Goal: Information Seeking & Learning: Learn about a topic

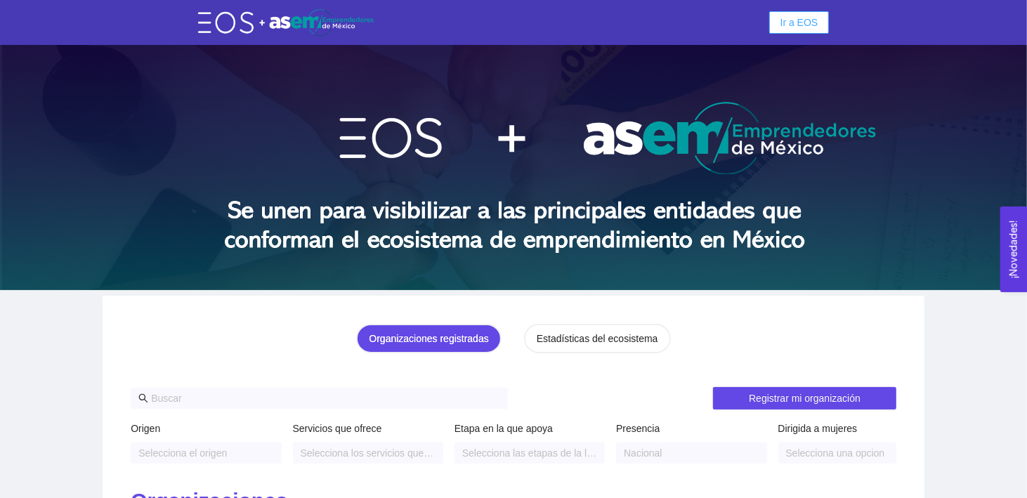
click at [794, 18] on span "Ir a EOS" at bounding box center [800, 22] width 38 height 15
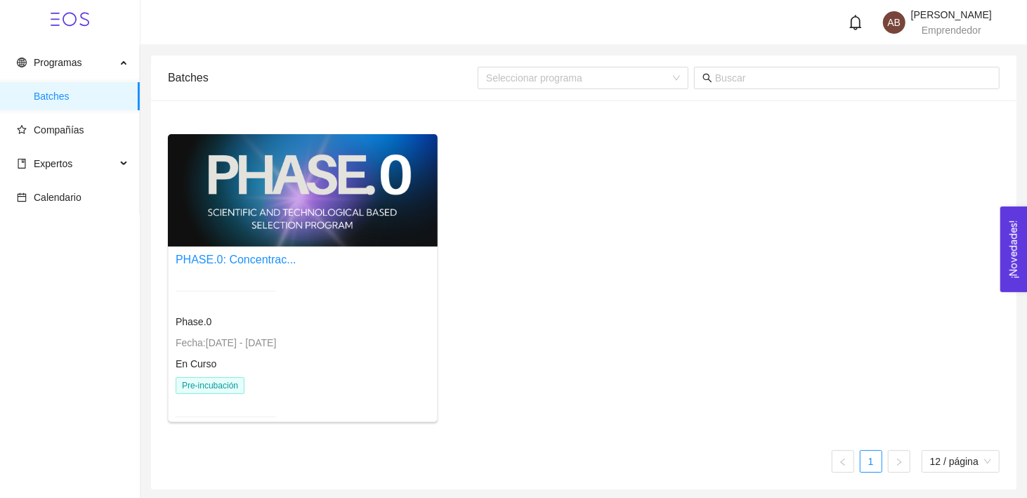
click at [337, 208] on div at bounding box center [303, 190] width 270 height 112
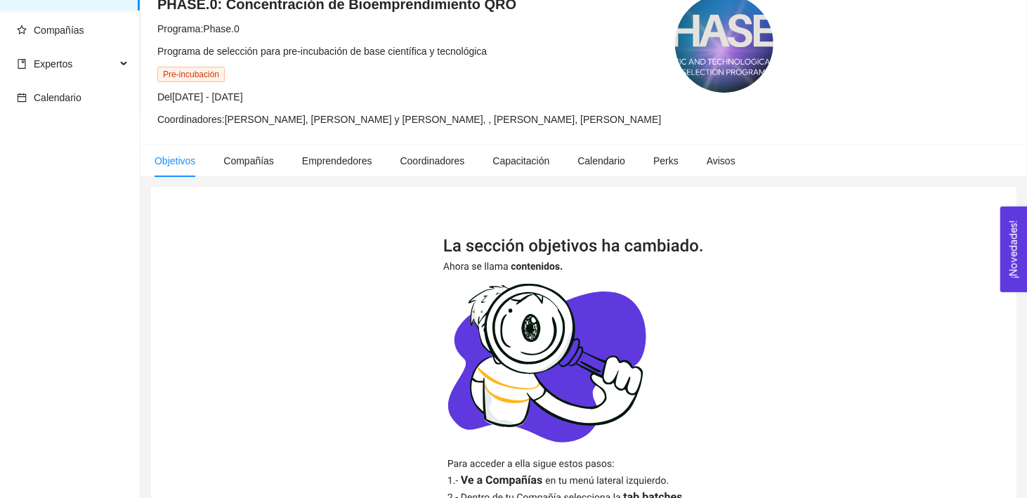
scroll to position [103, 0]
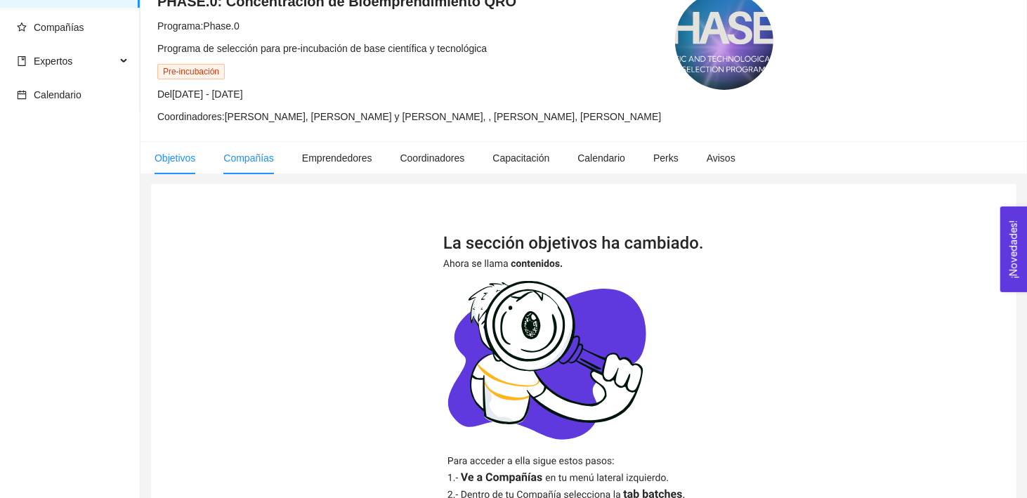
click at [245, 159] on span "Compañías" at bounding box center [248, 157] width 51 height 11
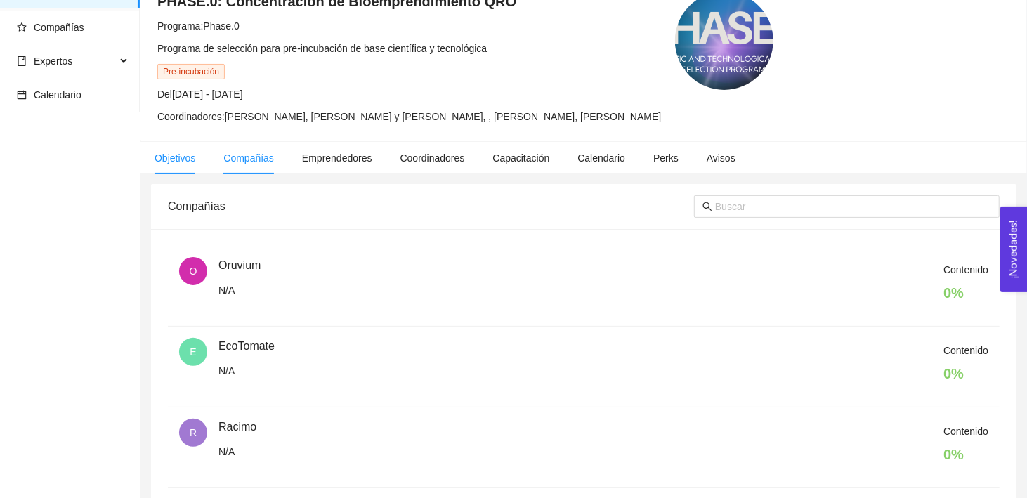
click at [178, 152] on span "Objetivos" at bounding box center [175, 157] width 41 height 11
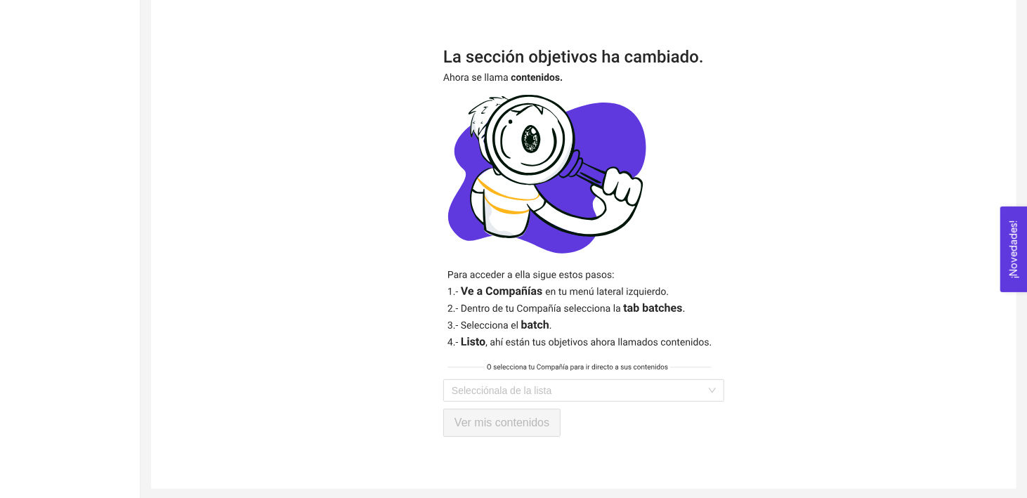
scroll to position [288, 0]
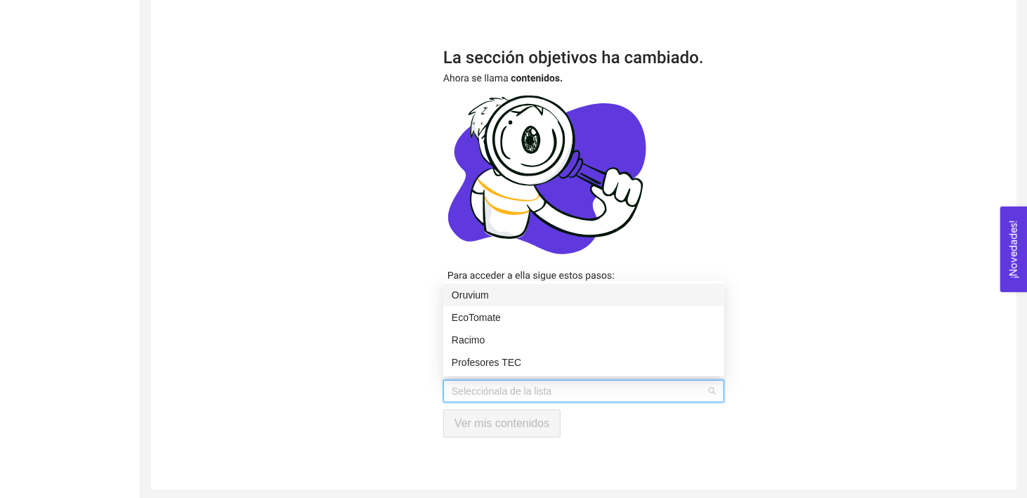
click at [512, 383] on input "search" at bounding box center [579, 391] width 254 height 21
click at [503, 295] on div "Oruvium" at bounding box center [584, 294] width 264 height 15
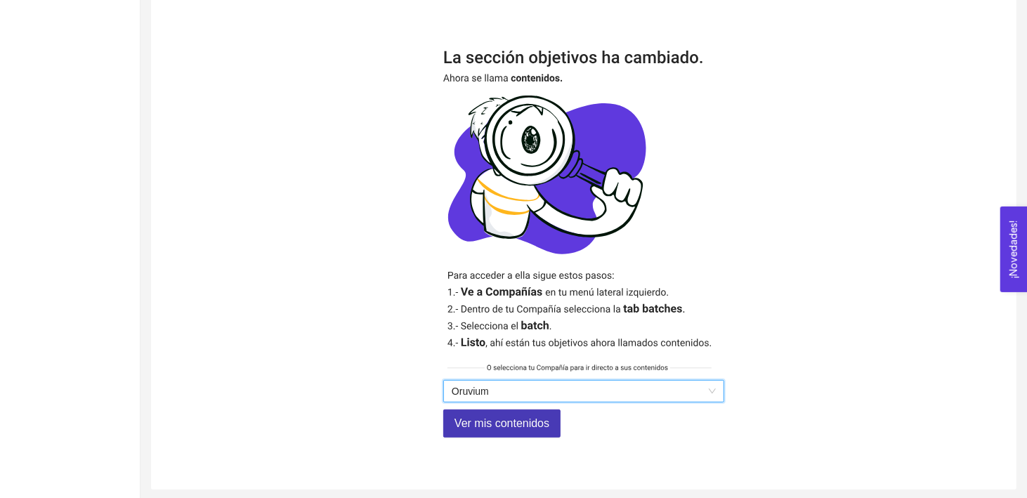
click at [517, 427] on span "Ver mis contenidos" at bounding box center [502, 424] width 95 height 18
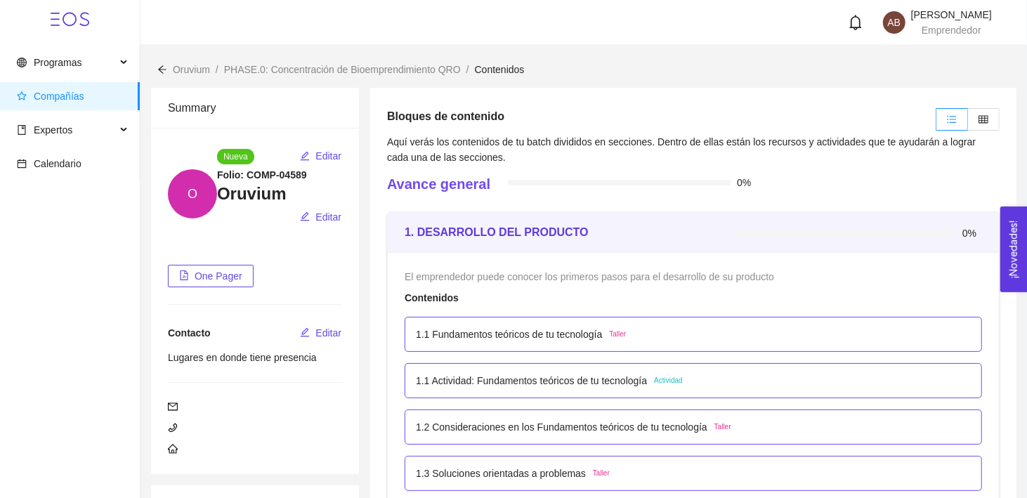
click at [508, 334] on p "1.1 Fundamentos teóricos de tu tecnología" at bounding box center [509, 334] width 186 height 15
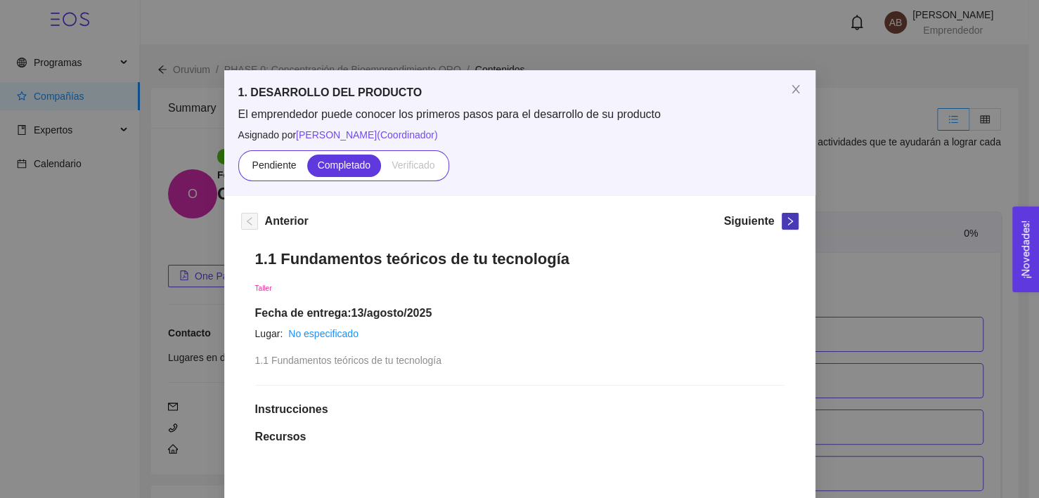
click at [787, 219] on icon "right" at bounding box center [790, 221] width 10 height 10
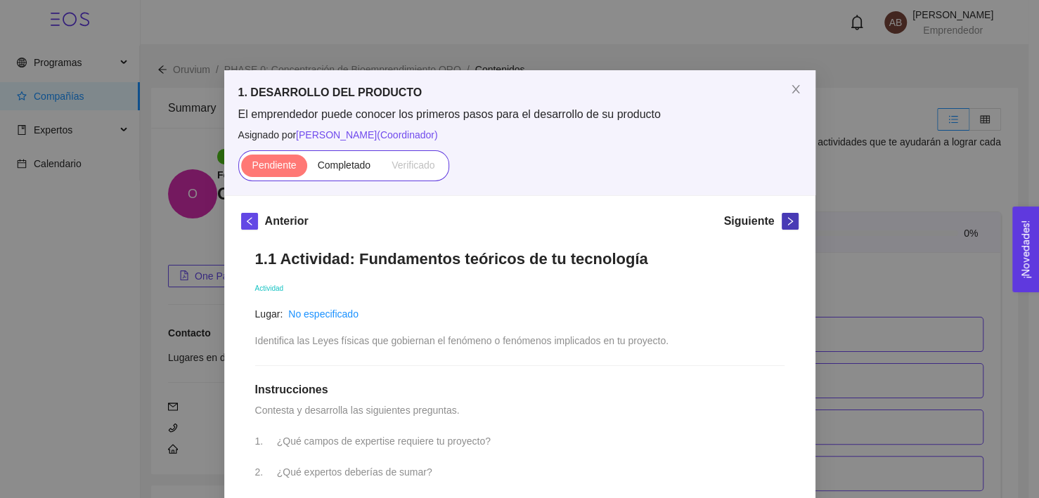
click at [787, 219] on icon "right" at bounding box center [790, 221] width 10 height 10
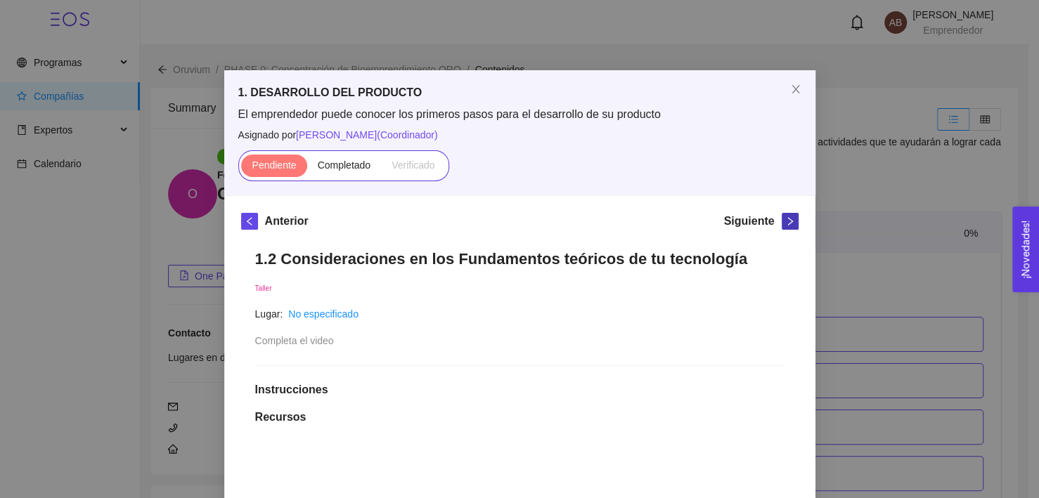
click at [787, 219] on icon "right" at bounding box center [790, 221] width 10 height 10
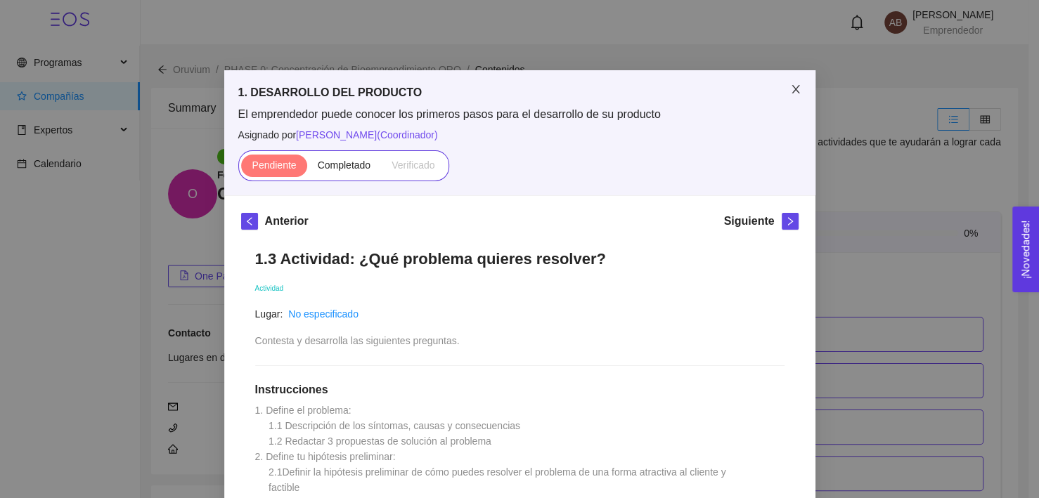
click at [794, 88] on icon "close" at bounding box center [795, 89] width 11 height 11
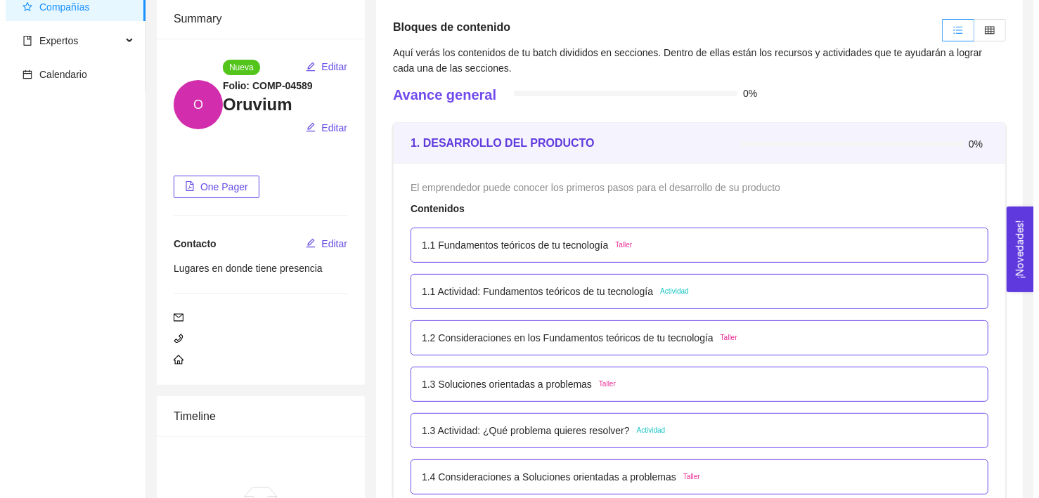
scroll to position [91, 0]
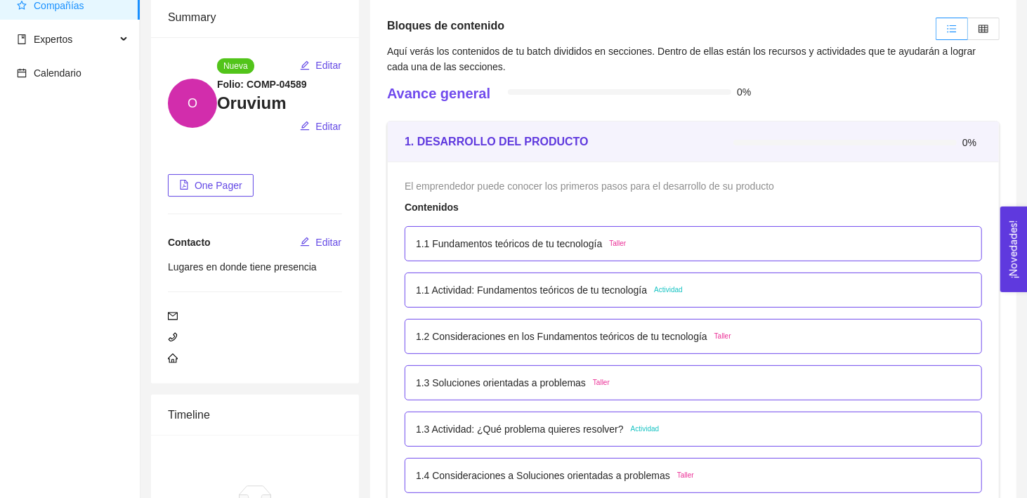
click at [707, 240] on div "1.1 Fundamentos teóricos de tu tecnología Taller" at bounding box center [693, 243] width 555 height 15
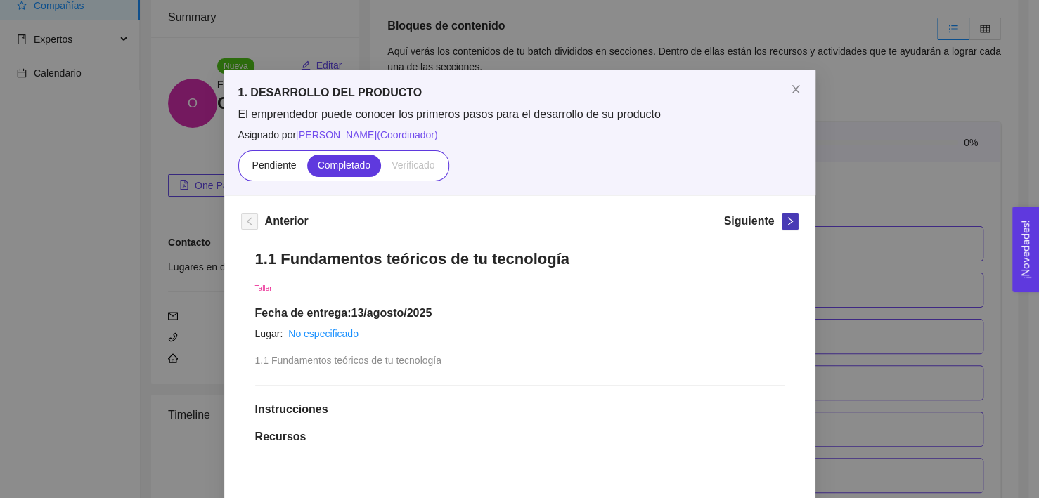
click at [782, 223] on span "right" at bounding box center [789, 221] width 15 height 10
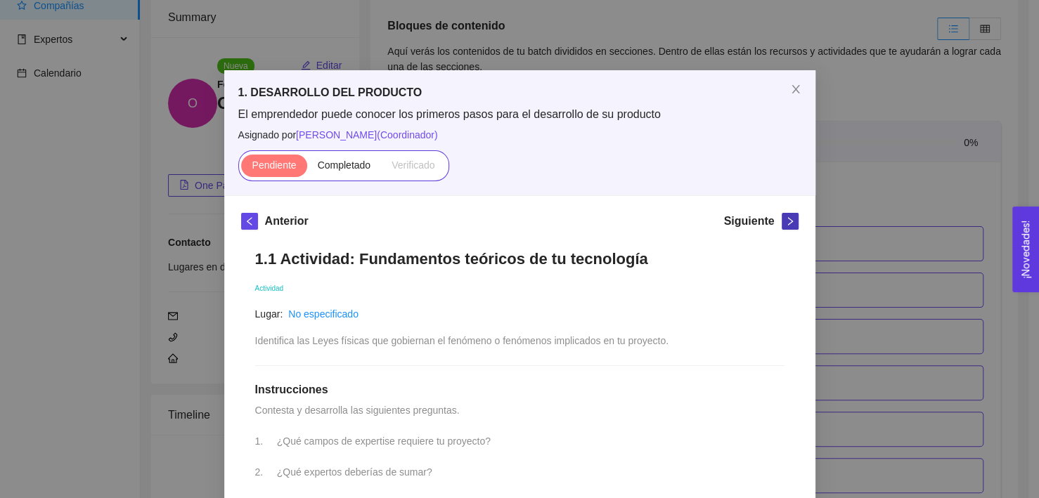
click at [782, 223] on span "right" at bounding box center [789, 221] width 15 height 10
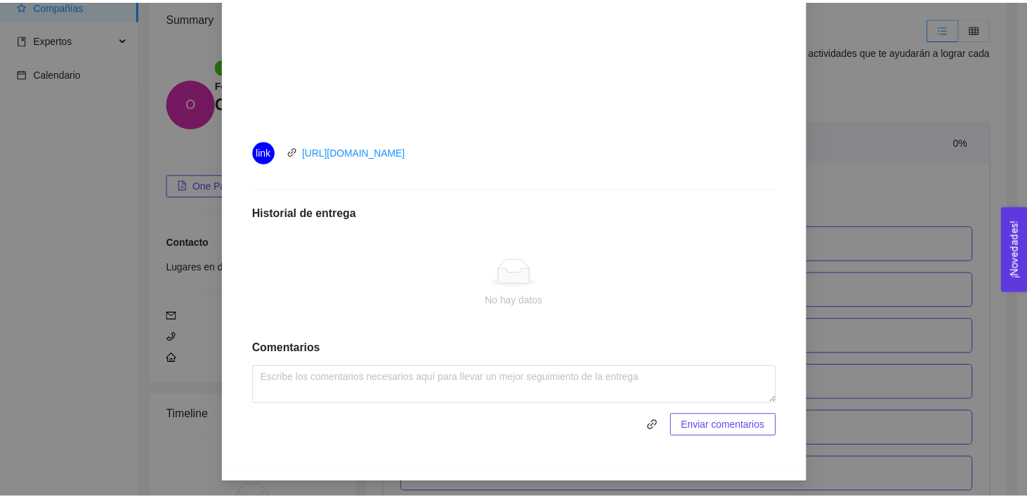
scroll to position [0, 0]
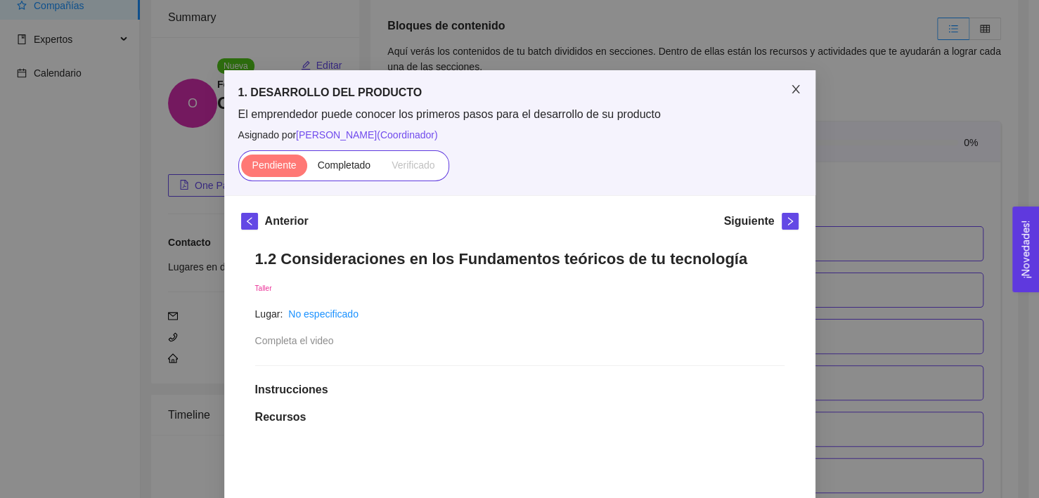
click at [790, 91] on icon "close" at bounding box center [795, 89] width 11 height 11
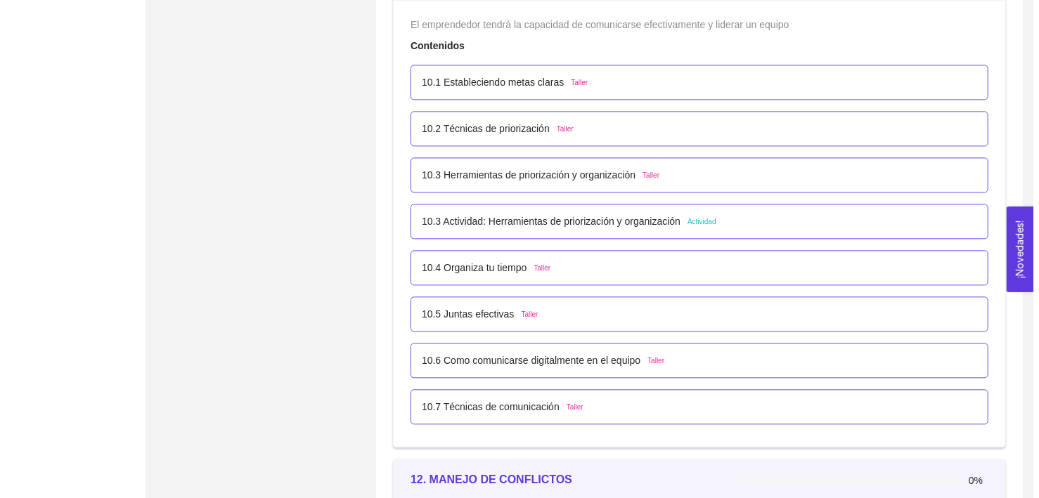
scroll to position [5951, 0]
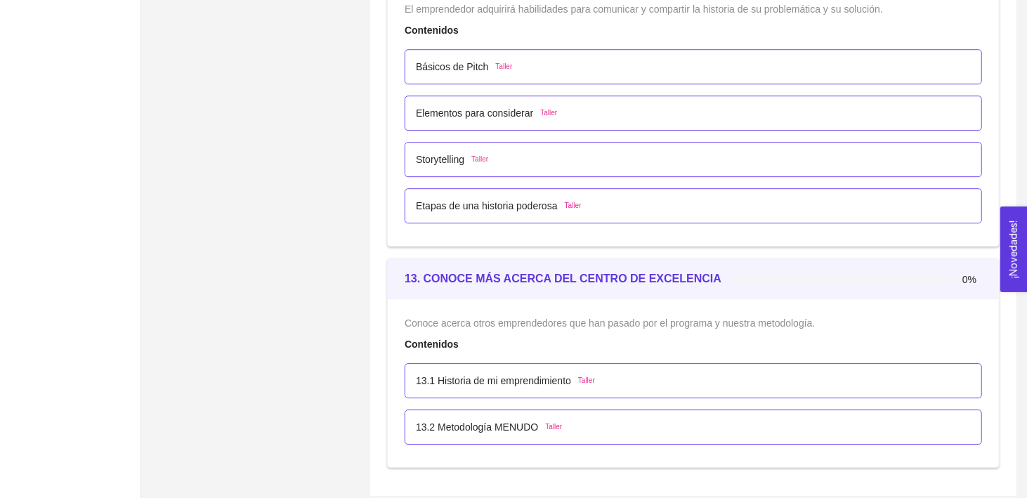
click at [573, 420] on div "13.2 Metodología MENUDO Taller" at bounding box center [693, 427] width 555 height 15
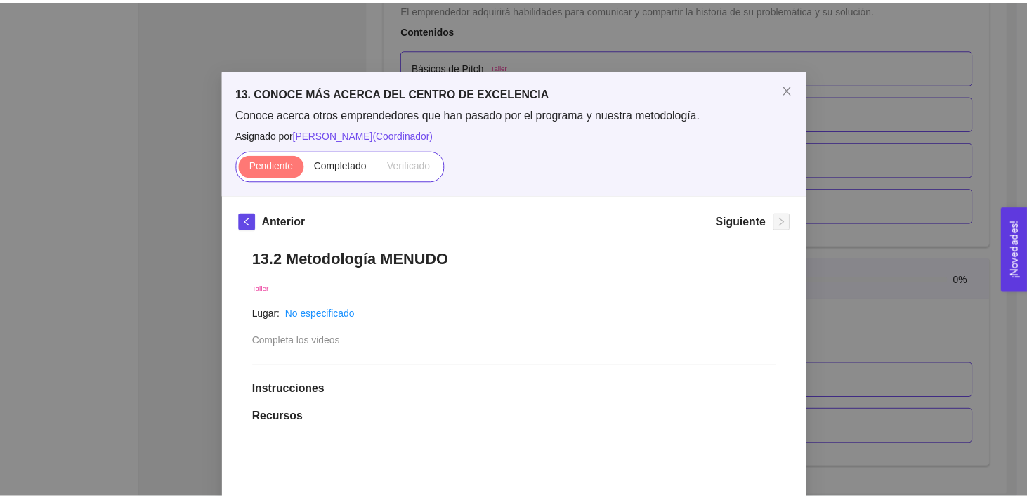
scroll to position [0, 0]
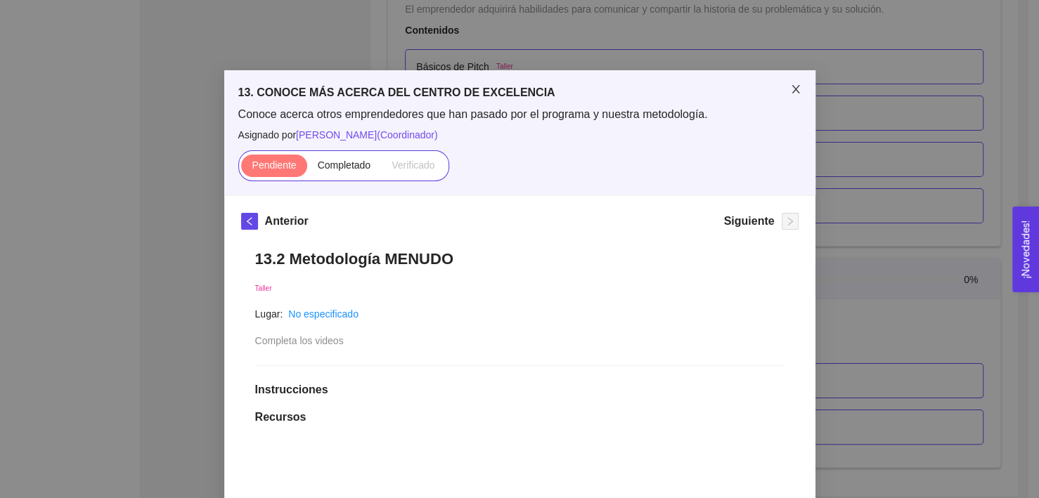
click at [783, 88] on span "Close" at bounding box center [795, 89] width 39 height 39
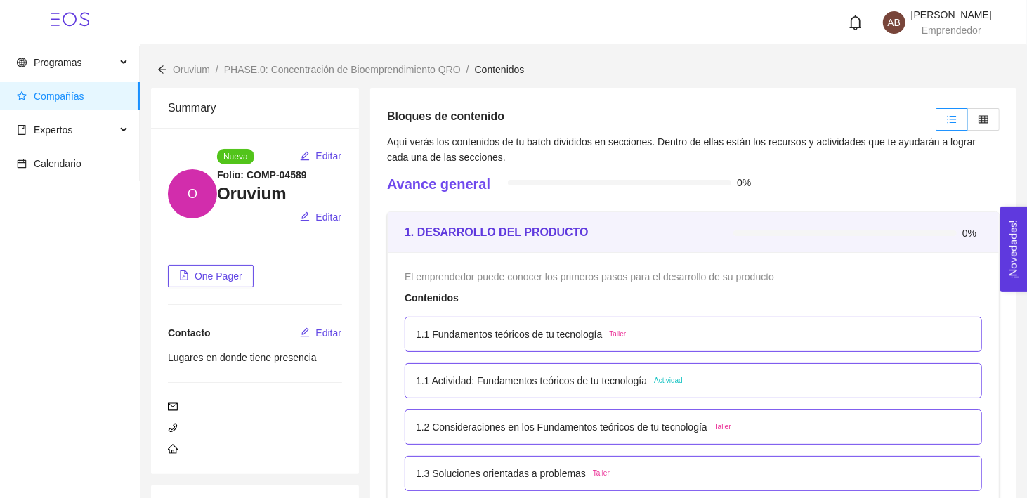
scroll to position [1, 0]
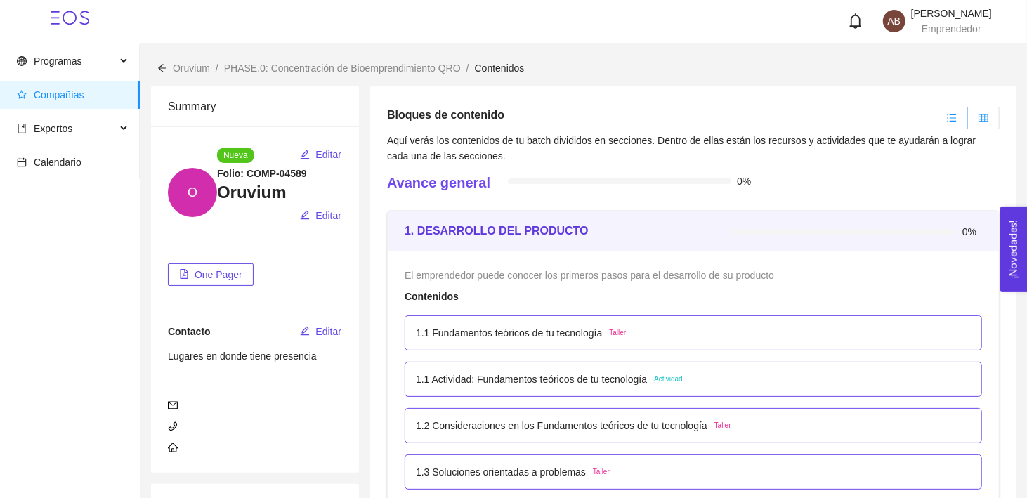
click at [983, 121] on icon "table" at bounding box center [984, 118] width 10 height 10
click at [968, 122] on input "radio" at bounding box center [968, 122] width 0 height 0
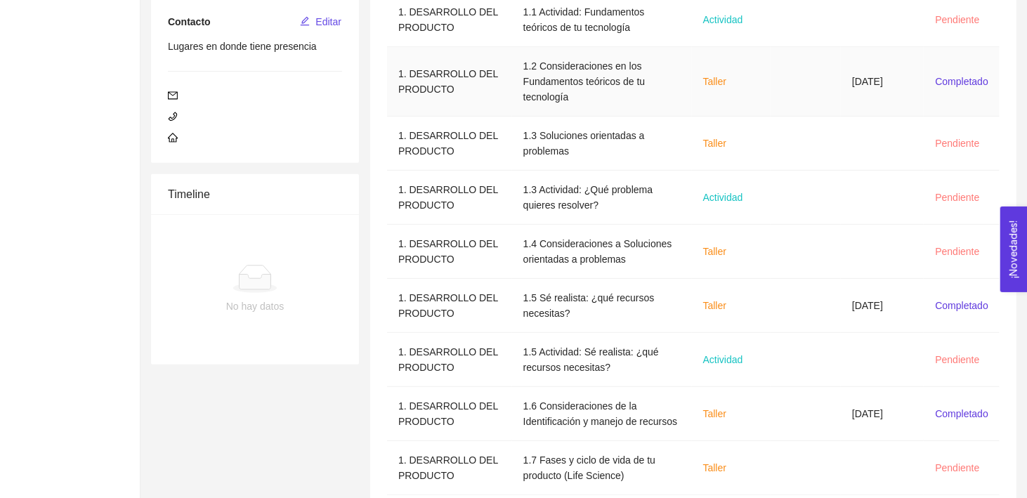
scroll to position [379, 0]
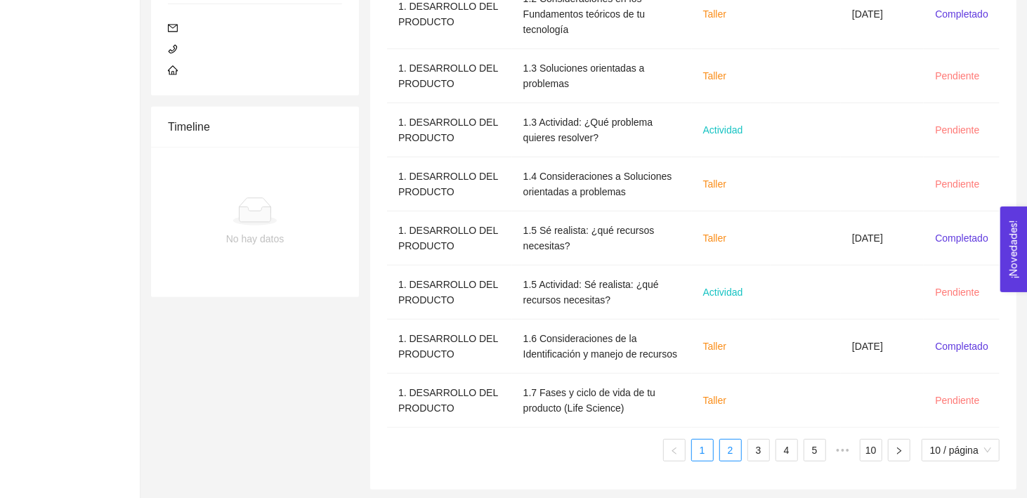
click at [731, 447] on link "2" at bounding box center [730, 450] width 21 height 21
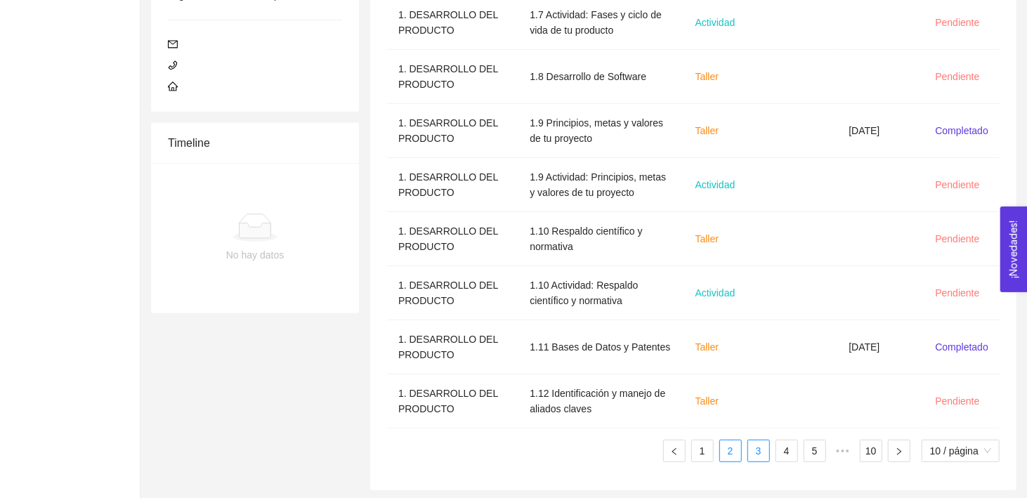
click at [763, 447] on link "3" at bounding box center [758, 451] width 21 height 21
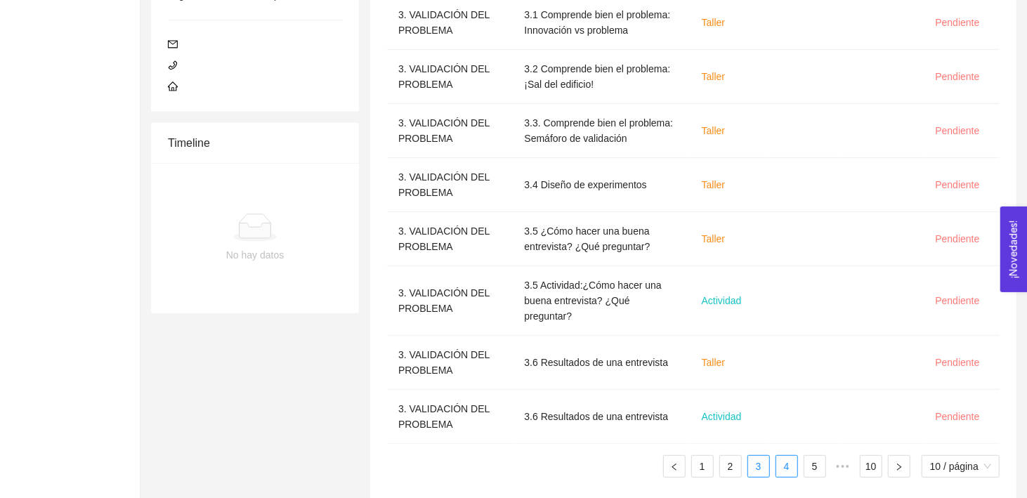
click at [786, 456] on link "4" at bounding box center [787, 466] width 21 height 21
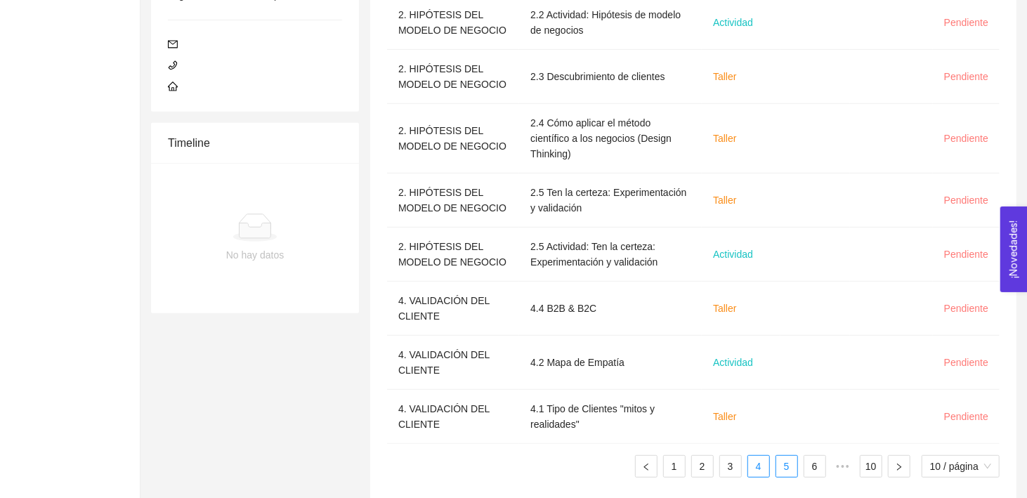
click at [782, 456] on link "5" at bounding box center [787, 466] width 21 height 21
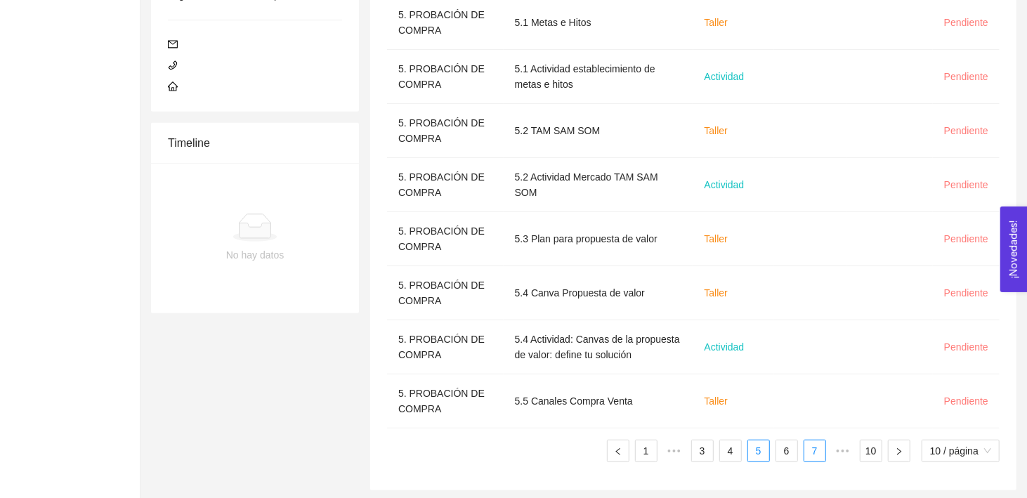
click at [808, 453] on link "7" at bounding box center [815, 451] width 21 height 21
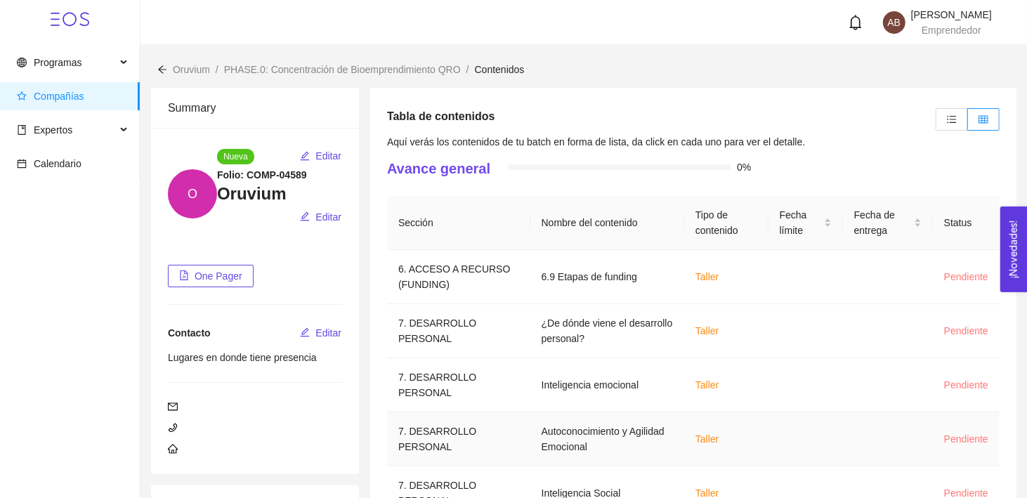
scroll to position [348, 0]
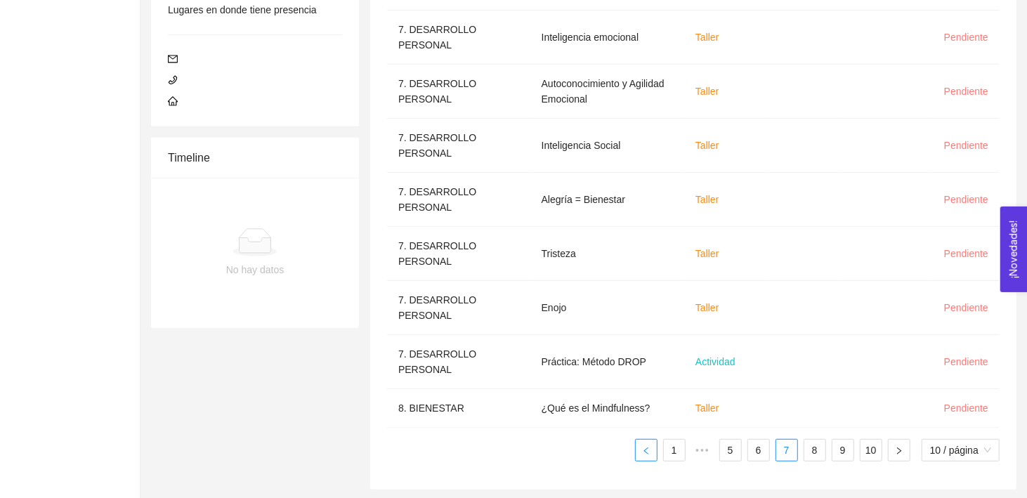
click at [646, 448] on icon "left" at bounding box center [646, 451] width 8 height 8
click at [646, 448] on div "Sección Nombre del contenido Tipo de contenido Fecha límite Fecha de entrega St…" at bounding box center [693, 154] width 613 height 613
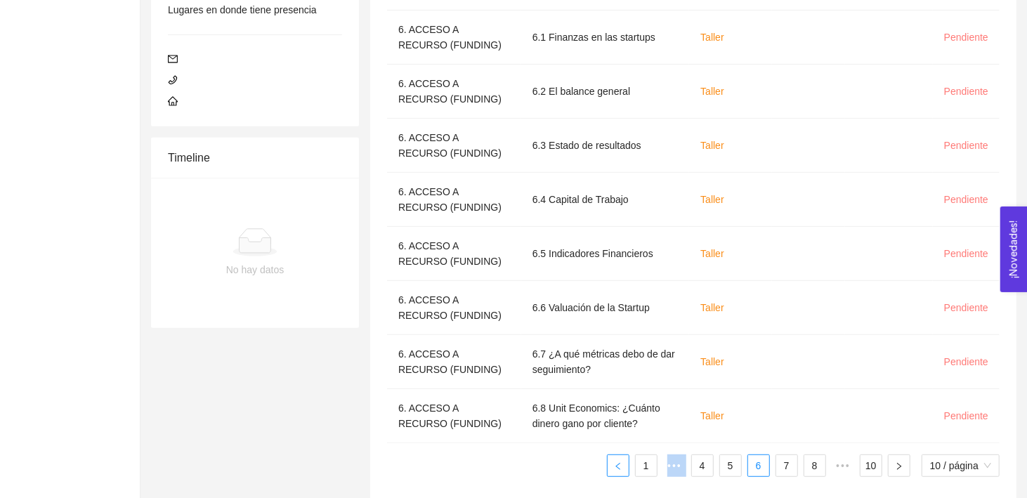
click at [646, 448] on div "Sección Nombre del contenido Tipo de contenido Fecha límite Fecha de entrega St…" at bounding box center [693, 162] width 613 height 629
drag, startPoint x: 646, startPoint y: 448, endPoint x: 630, endPoint y: 476, distance: 32.4
click at [630, 476] on div "Sección Nombre del contenido Tipo de contenido Fecha límite Fecha de entrega St…" at bounding box center [693, 168] width 613 height 640
drag, startPoint x: 606, startPoint y: 445, endPoint x: 618, endPoint y: 467, distance: 25.1
click at [618, 467] on div "Sección Nombre del contenido Tipo de contenido Fecha límite Fecha de entrega St…" at bounding box center [693, 162] width 613 height 629
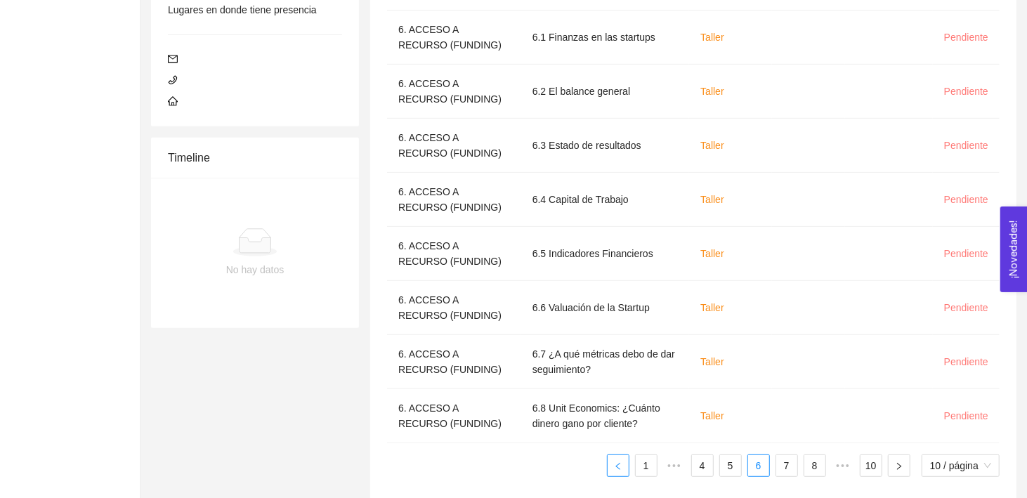
scroll to position [0, 0]
